Goal: Task Accomplishment & Management: Manage account settings

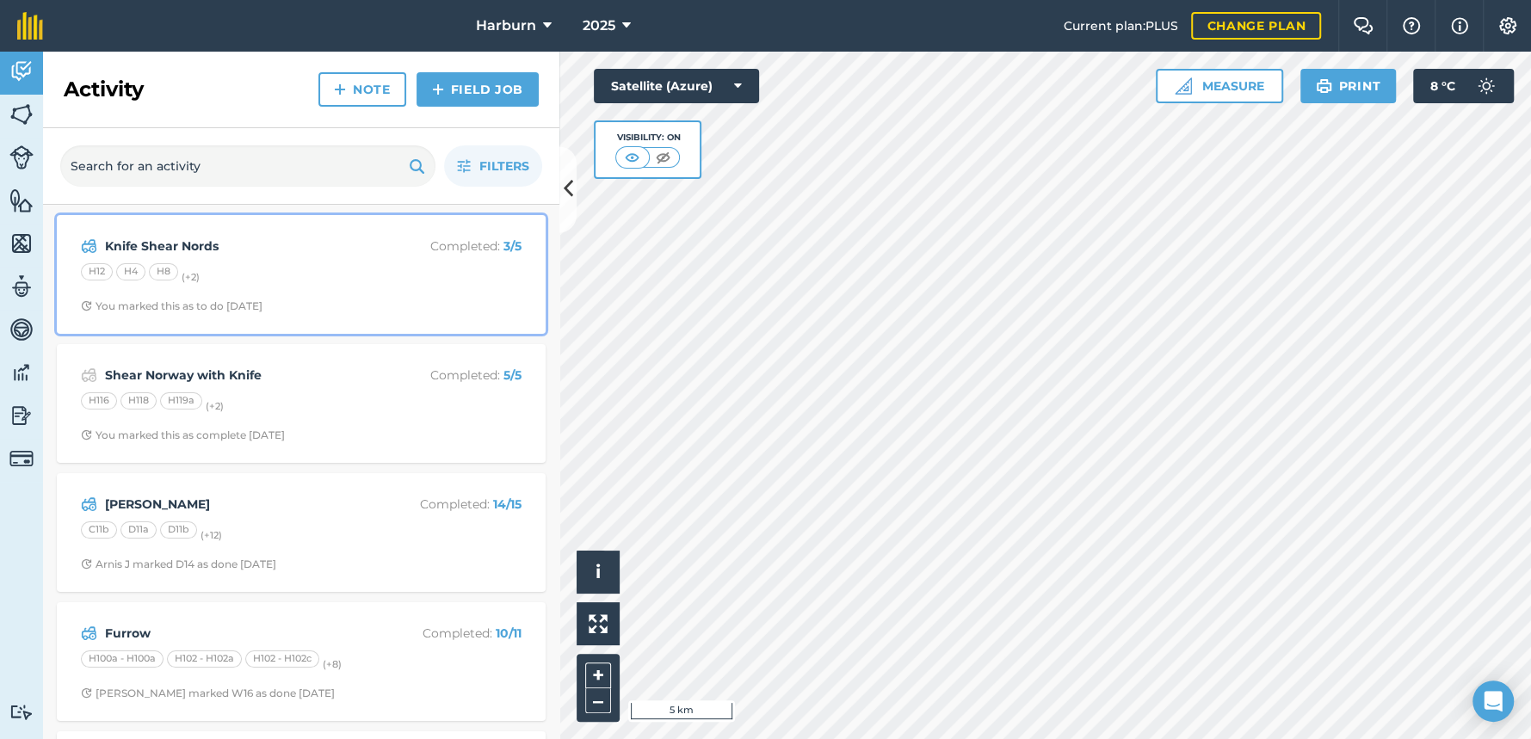
click at [164, 307] on div "You marked this as to do [DATE]" at bounding box center [172, 307] width 182 height 14
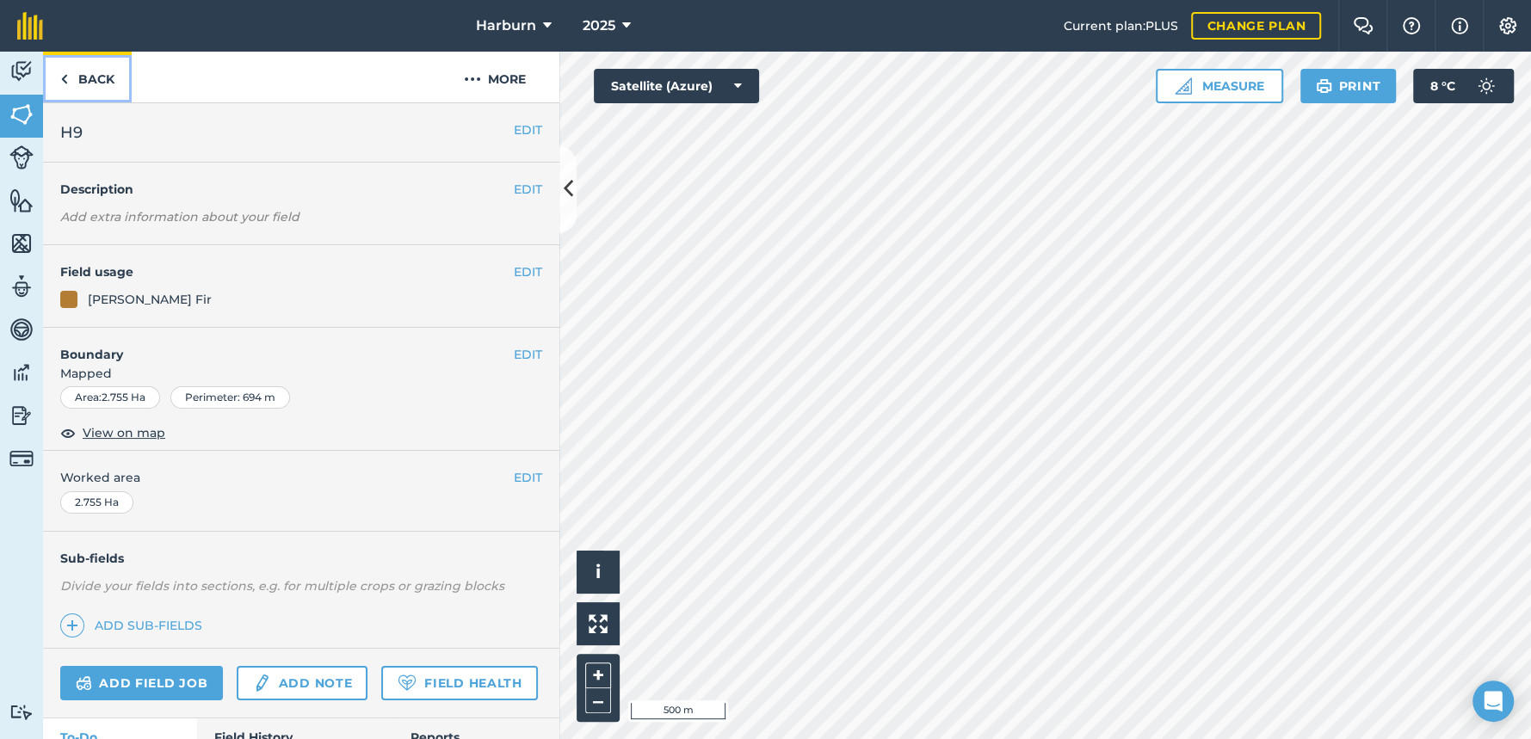
click at [64, 81] on img at bounding box center [64, 79] width 8 height 21
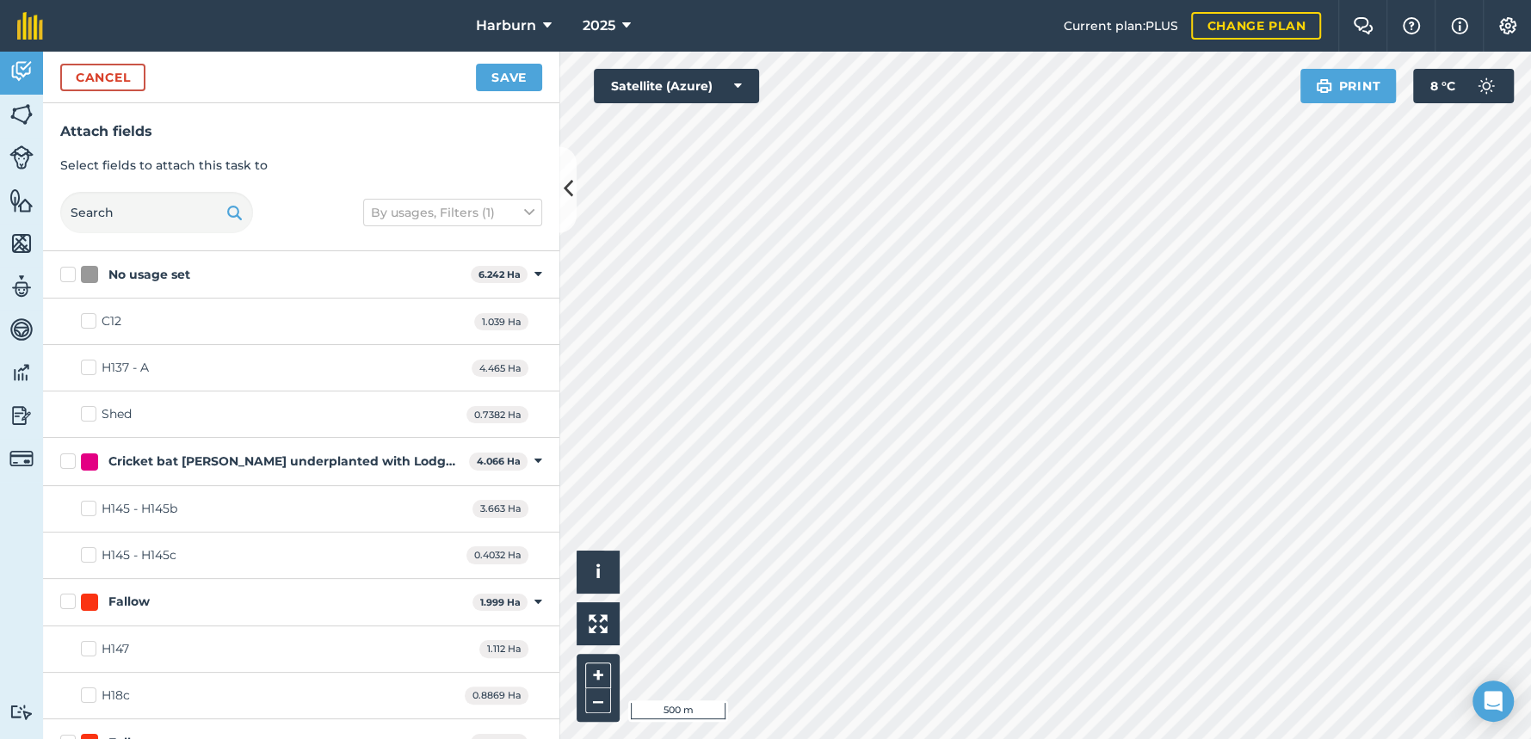
checkbox input "true"
click at [513, 85] on button "Save" at bounding box center [509, 78] width 66 height 28
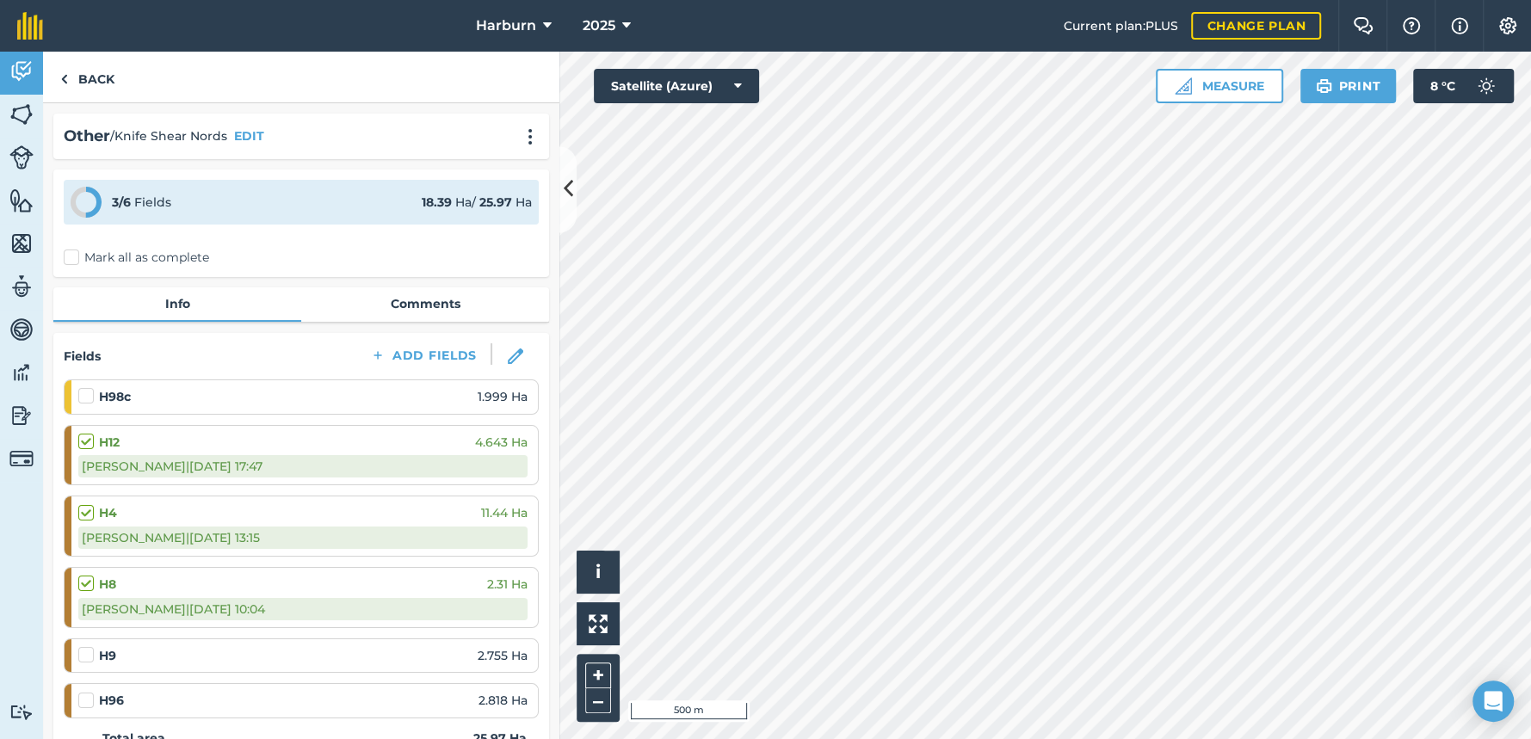
click at [90, 646] on label at bounding box center [88, 646] width 21 height 0
click at [90, 656] on input "checkbox" at bounding box center [83, 651] width 11 height 11
click at [86, 646] on label at bounding box center [88, 646] width 21 height 0
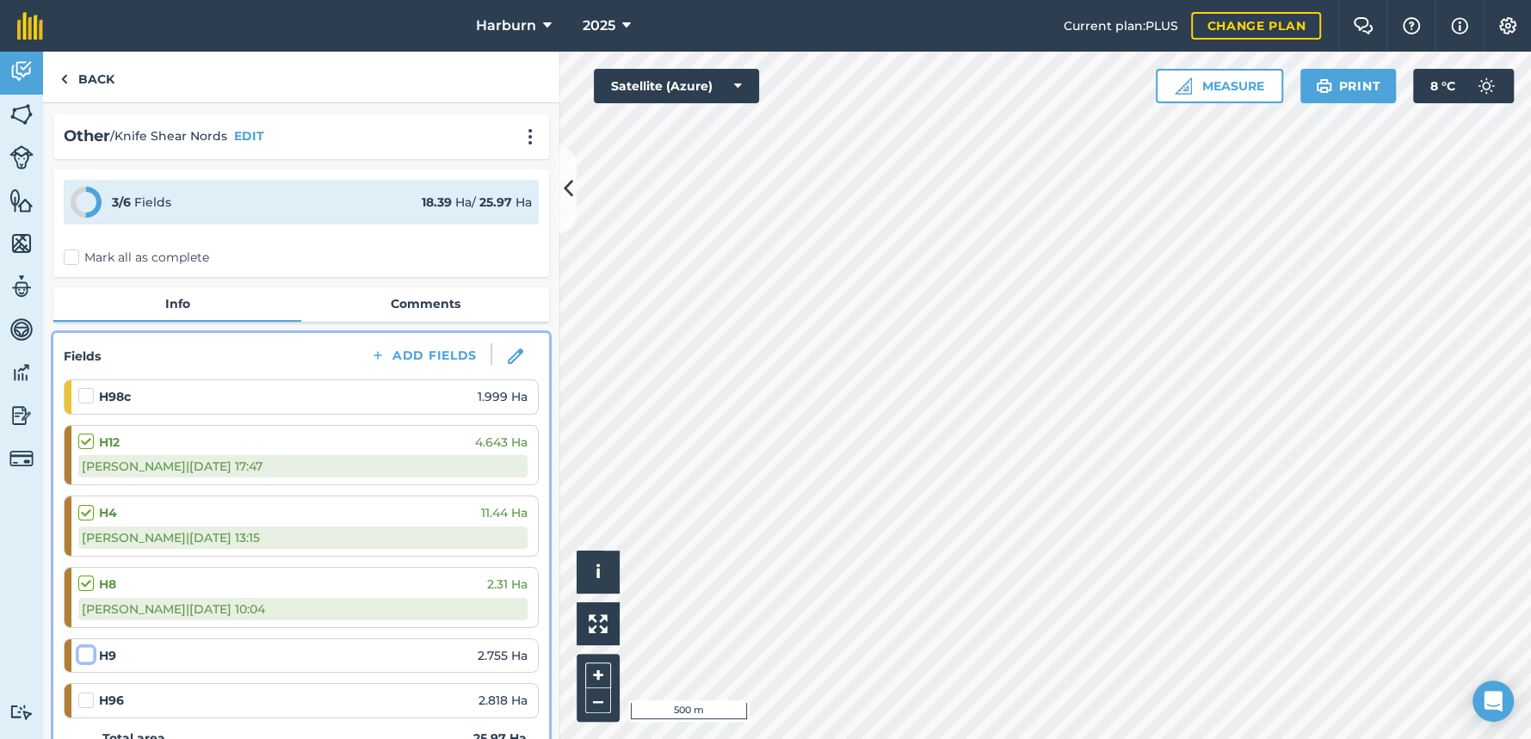
click at [86, 656] on input "checkbox" at bounding box center [83, 651] width 11 height 11
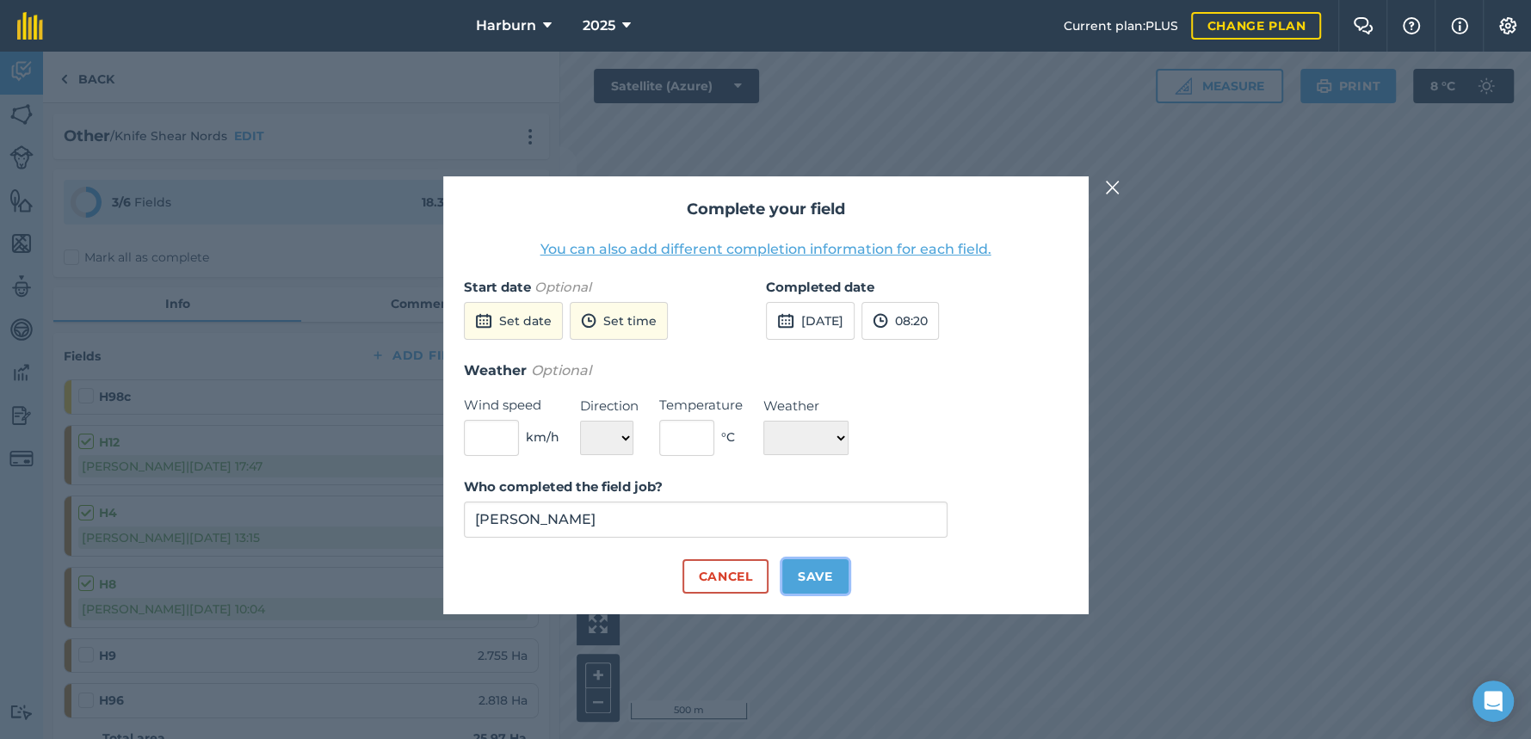
click at [828, 573] on button "Save" at bounding box center [815, 577] width 66 height 34
checkbox input "true"
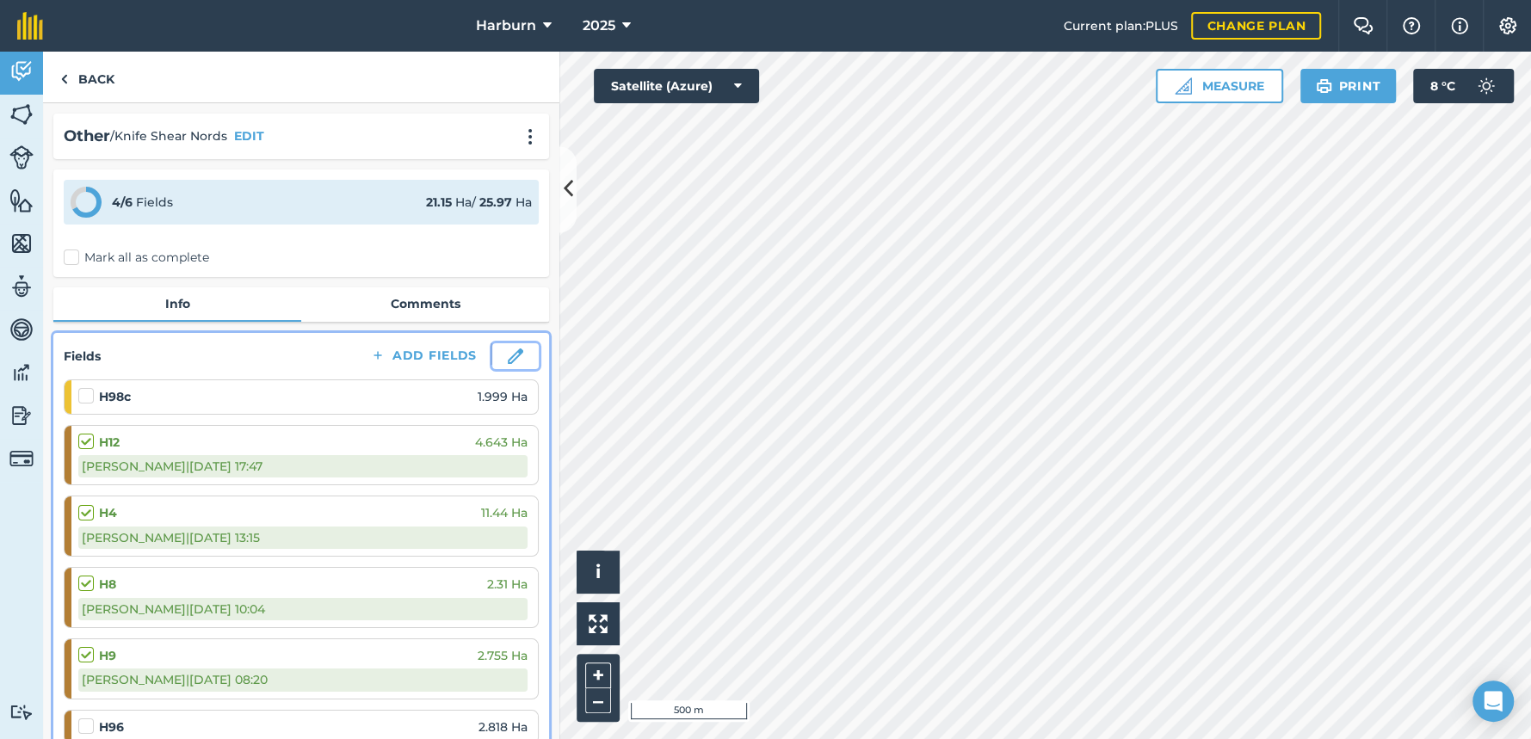
click at [508, 351] on img at bounding box center [515, 356] width 15 height 15
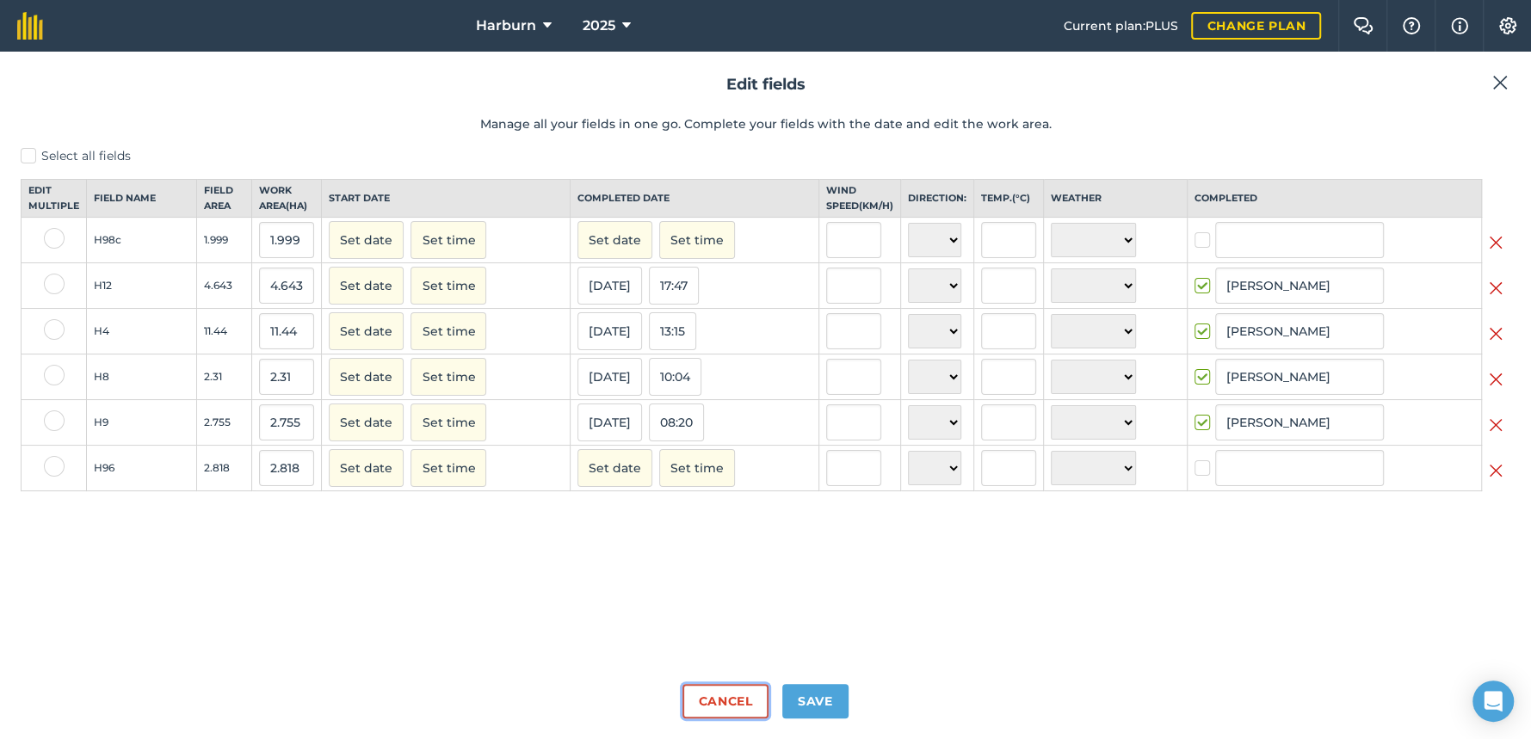
click at [727, 689] on button "Cancel" at bounding box center [725, 701] width 85 height 34
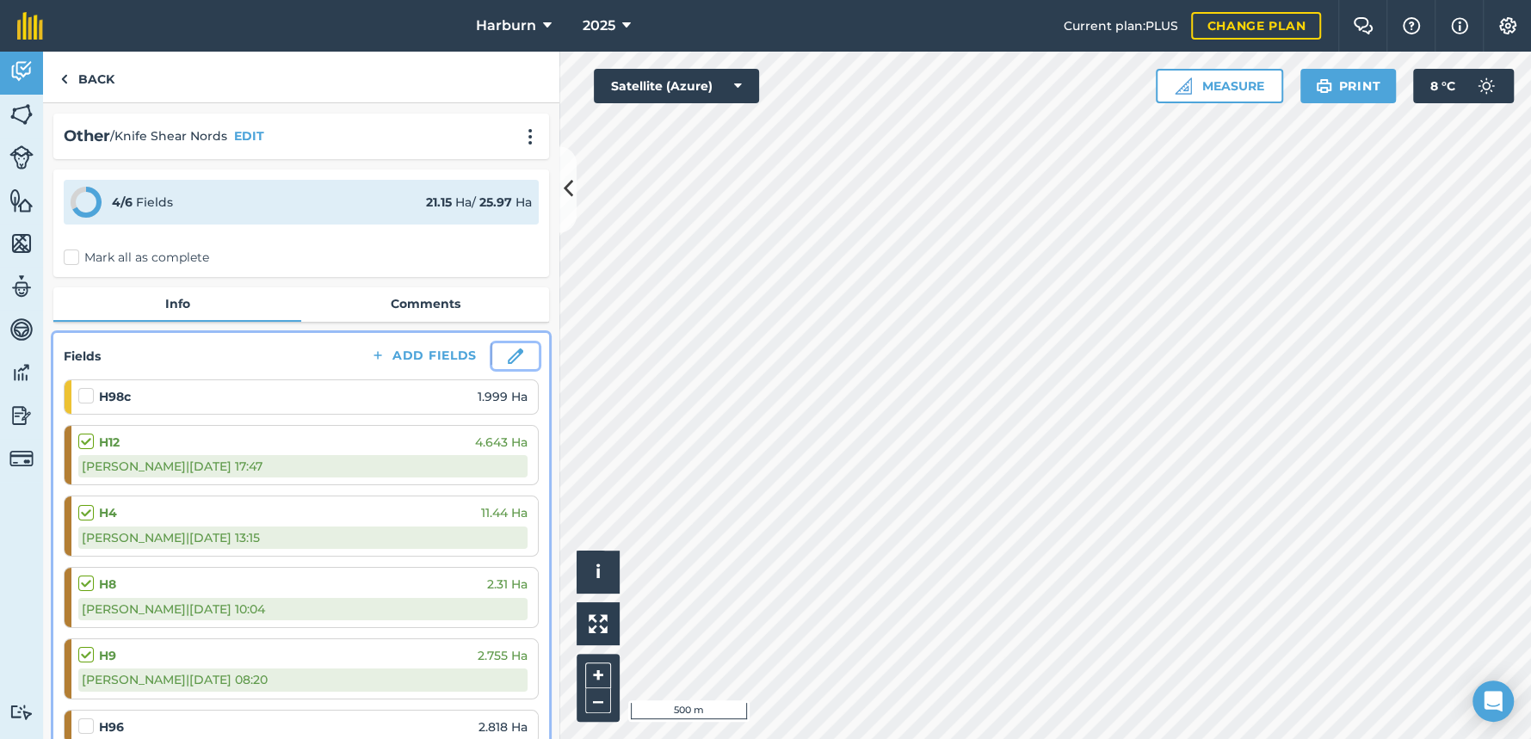
click at [492, 357] on button at bounding box center [515, 356] width 46 height 26
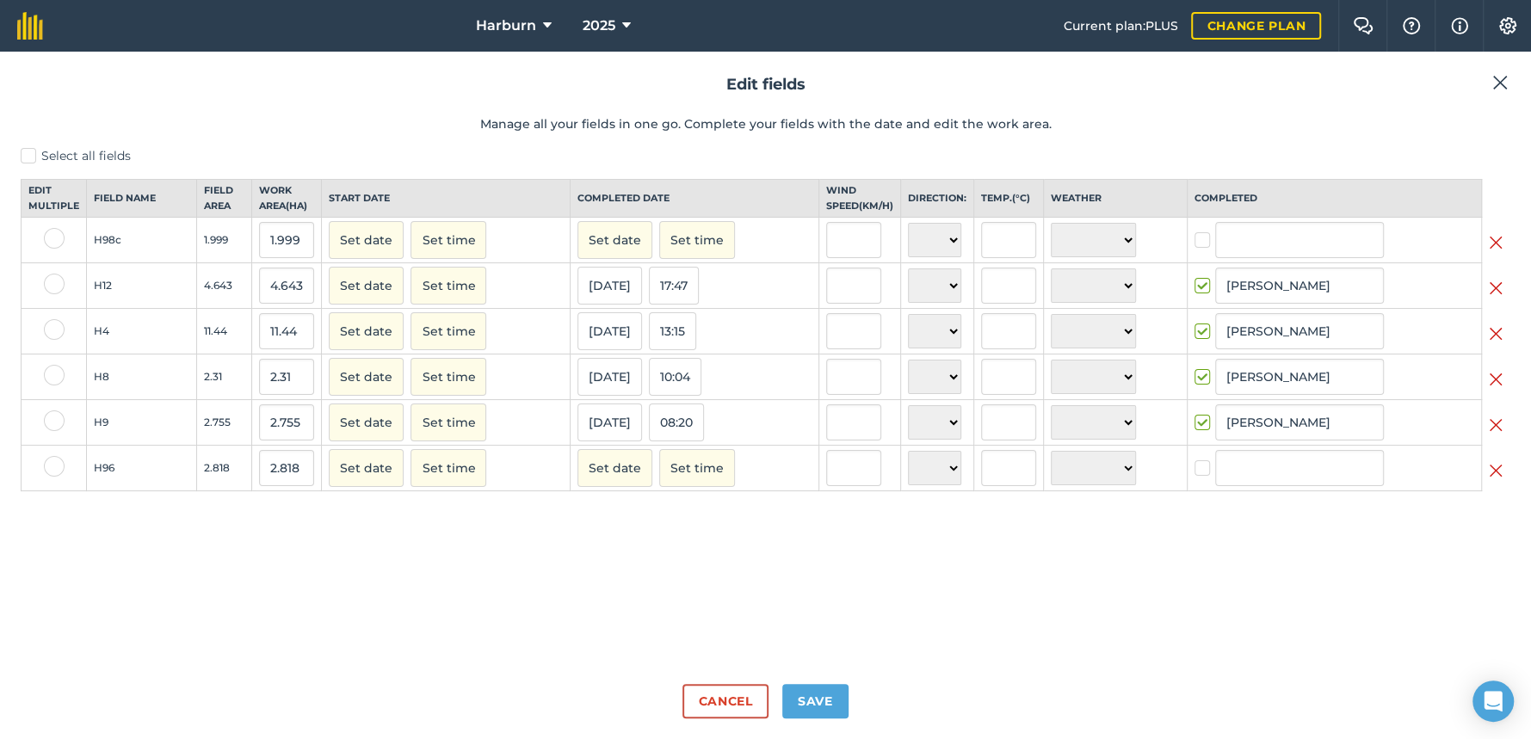
click at [1495, 253] on img at bounding box center [1496, 242] width 14 height 21
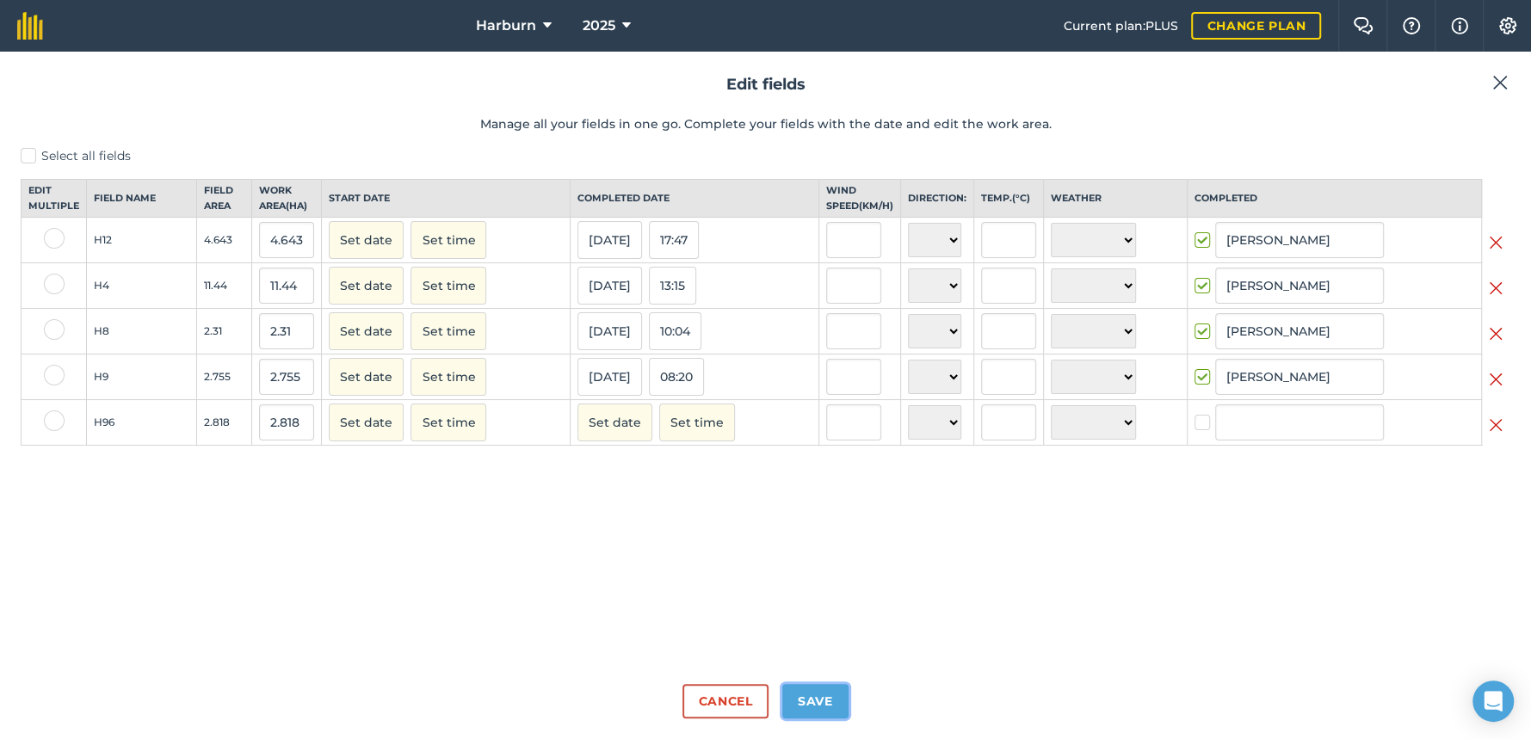
click at [793, 689] on button "Save" at bounding box center [815, 701] width 66 height 34
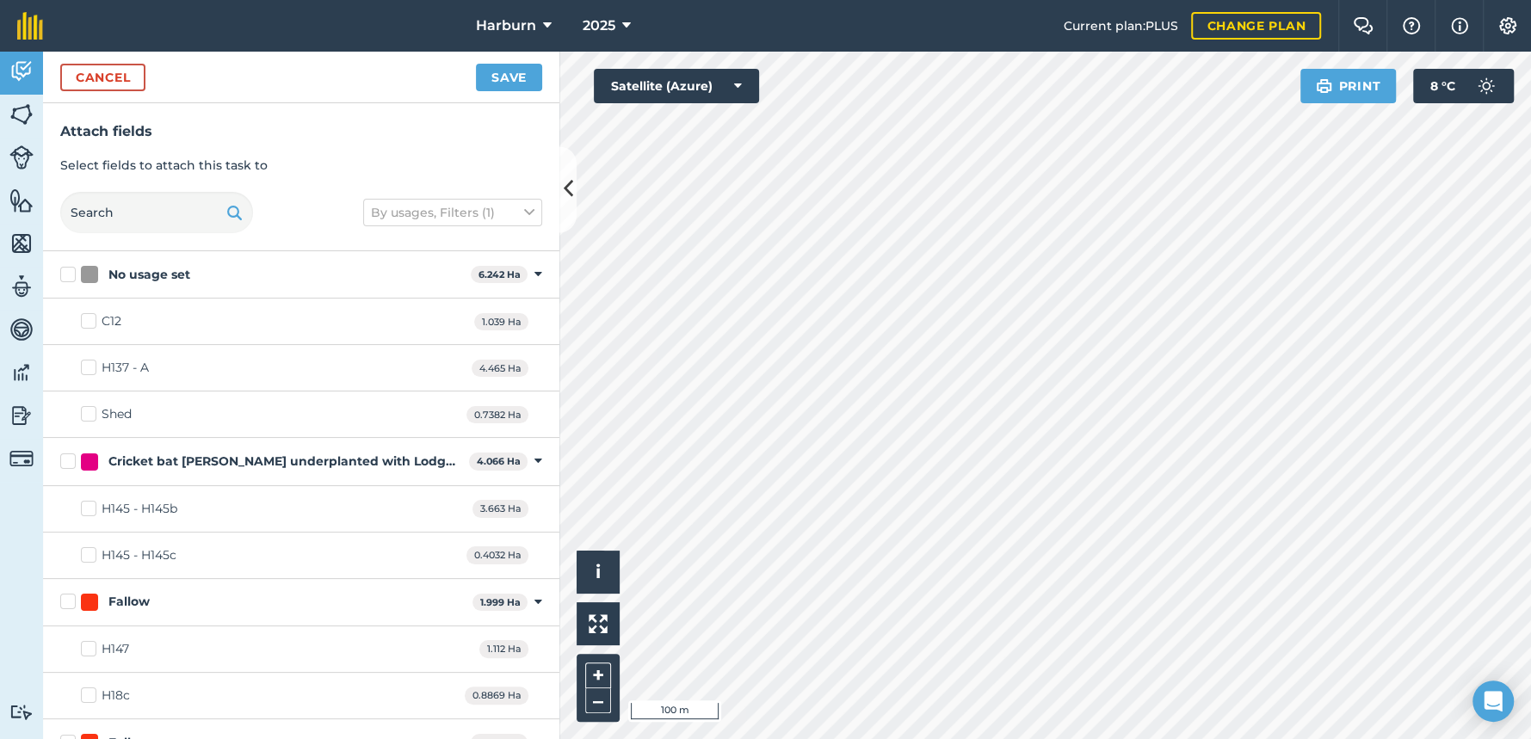
checkbox input "true"
click at [495, 81] on button "Save" at bounding box center [509, 78] width 66 height 28
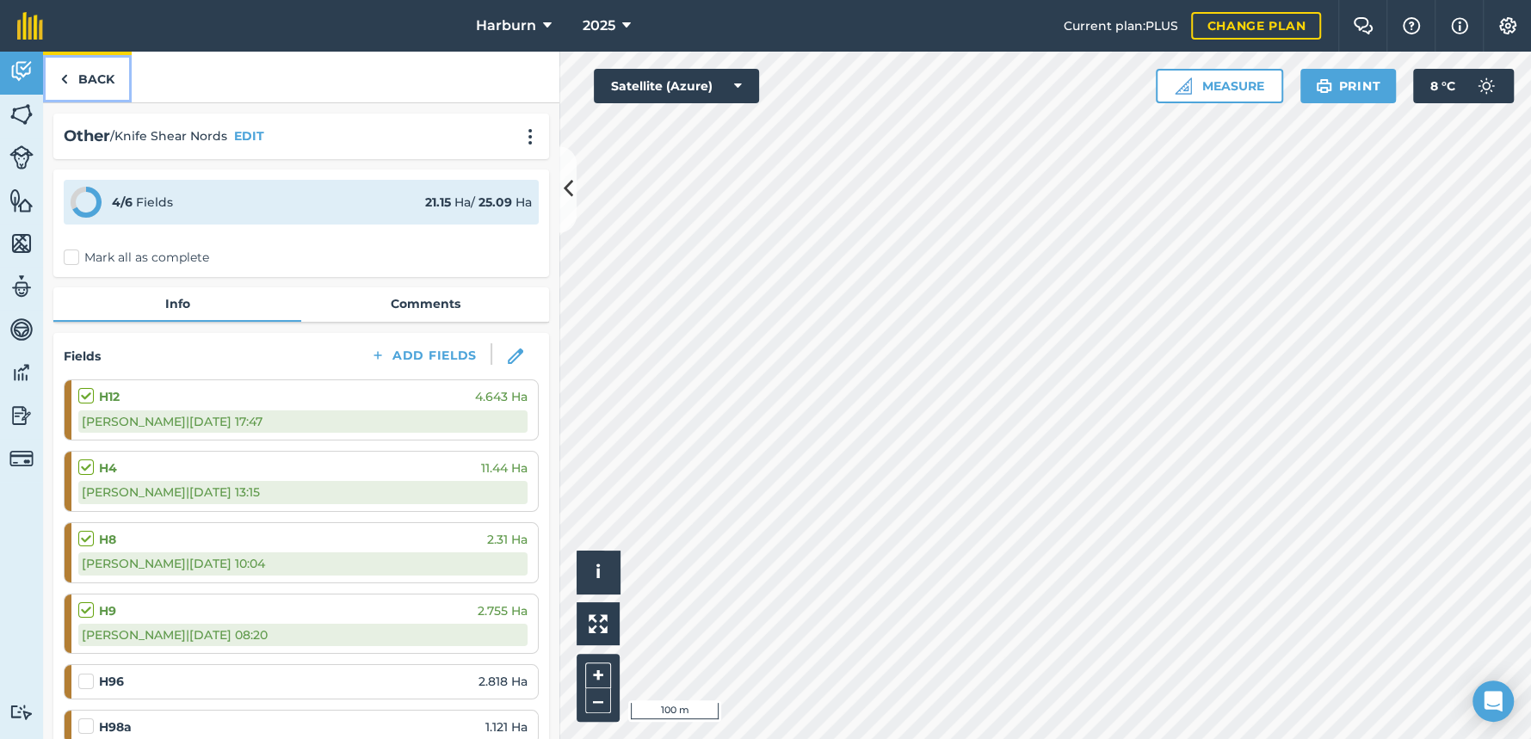
click at [61, 82] on img at bounding box center [64, 79] width 8 height 21
